Goal: Transaction & Acquisition: Purchase product/service

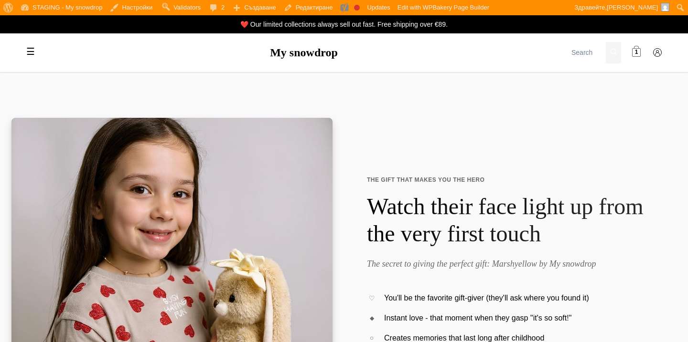
click at [638, 49] on span at bounding box center [636, 53] width 9 height 9
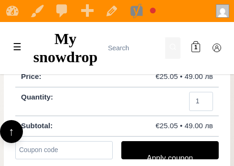
scroll to position [295, 0]
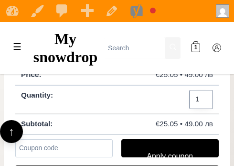
click at [194, 109] on input "1" at bounding box center [201, 99] width 24 height 19
click at [201, 108] on input "1" at bounding box center [201, 99] width 24 height 19
click at [207, 108] on input "1" at bounding box center [201, 99] width 24 height 19
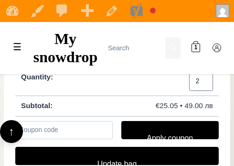
type input "2"
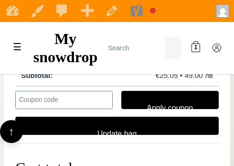
scroll to position [354, 0]
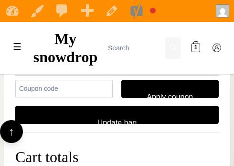
click at [151, 124] on button "Update bag" at bounding box center [116, 115] width 203 height 18
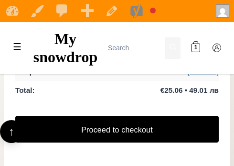
scroll to position [535, 0]
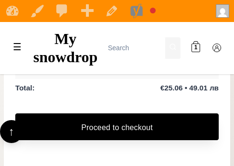
click at [149, 135] on link "Proceed to checkout" at bounding box center [116, 126] width 203 height 27
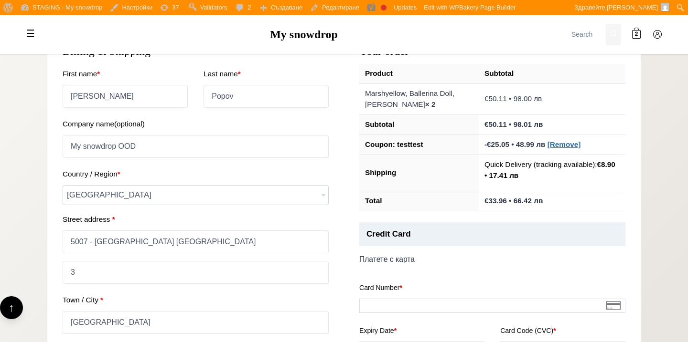
scroll to position [601, 0]
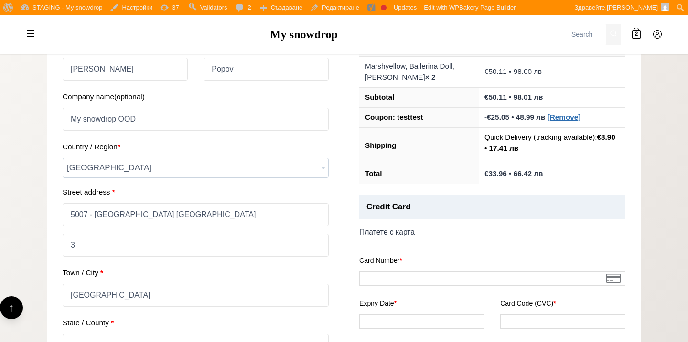
click at [234, 165] on span "[GEOGRAPHIC_DATA]" at bounding box center [195, 168] width 265 height 19
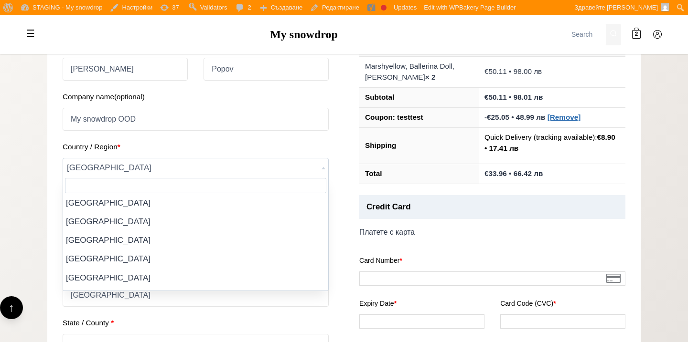
scroll to position [616, 0]
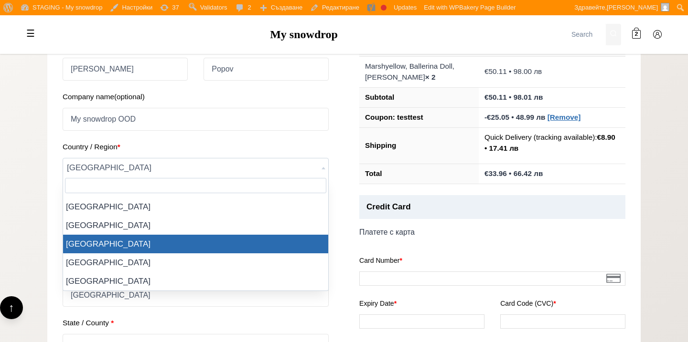
select select "BG"
select select "BG-04"
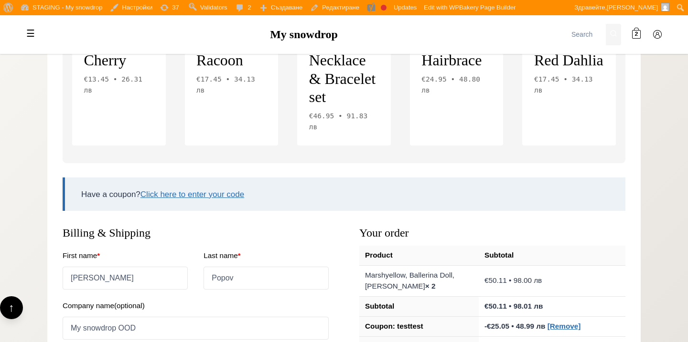
scroll to position [53, 0]
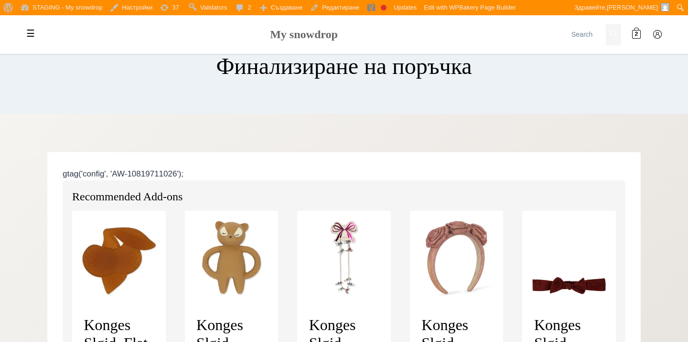
click at [234, 32] on link "My snowdrop" at bounding box center [304, 34] width 68 height 12
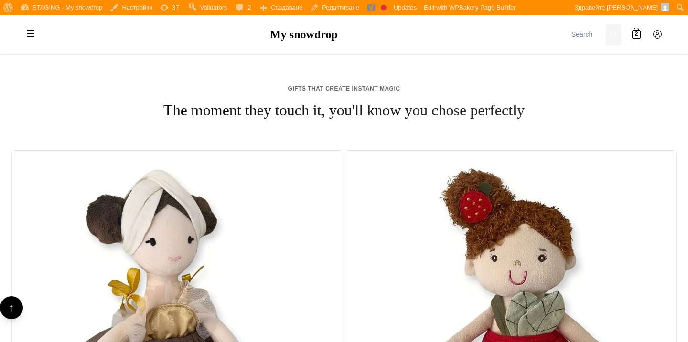
scroll to position [483, 0]
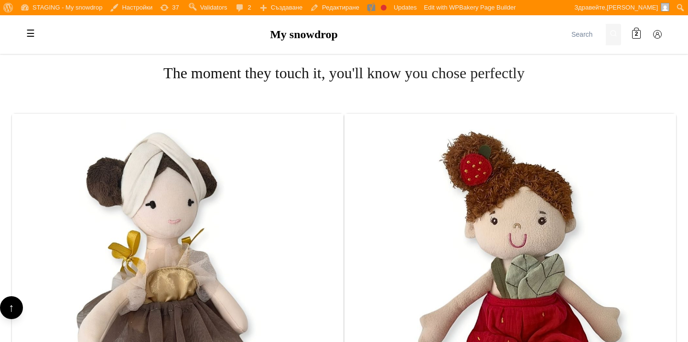
click at [452, 252] on img at bounding box center [509, 279] width 331 height 331
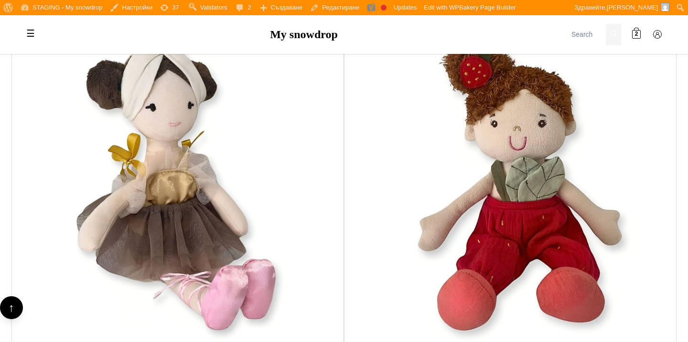
scroll to position [773, 0]
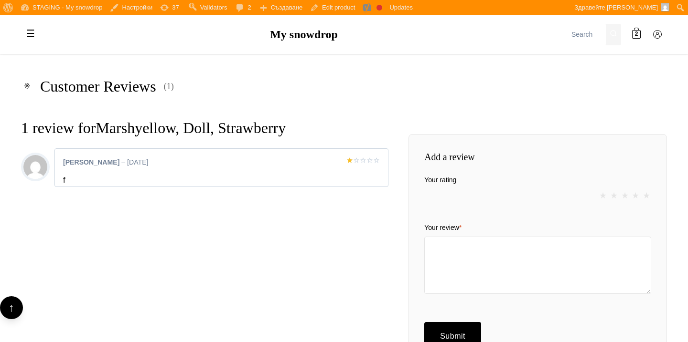
scroll to position [959, 0]
